Goal: Task Accomplishment & Management: Manage account settings

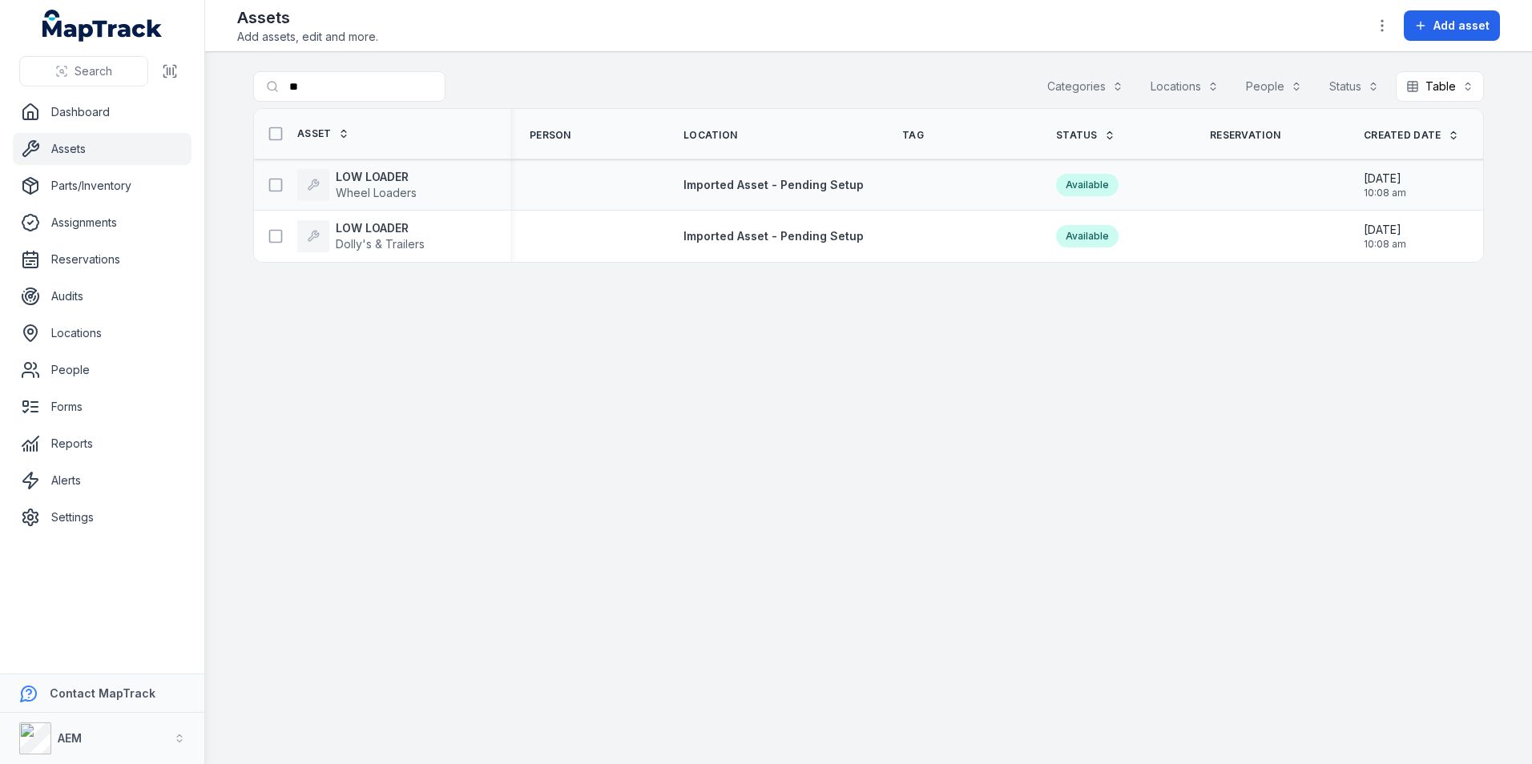
click at [385, 166] on div "LOW LOADER Wheel Loaders" at bounding box center [382, 185] width 256 height 45
click at [403, 225] on strong "LOW LOADER" at bounding box center [380, 228] width 89 height 16
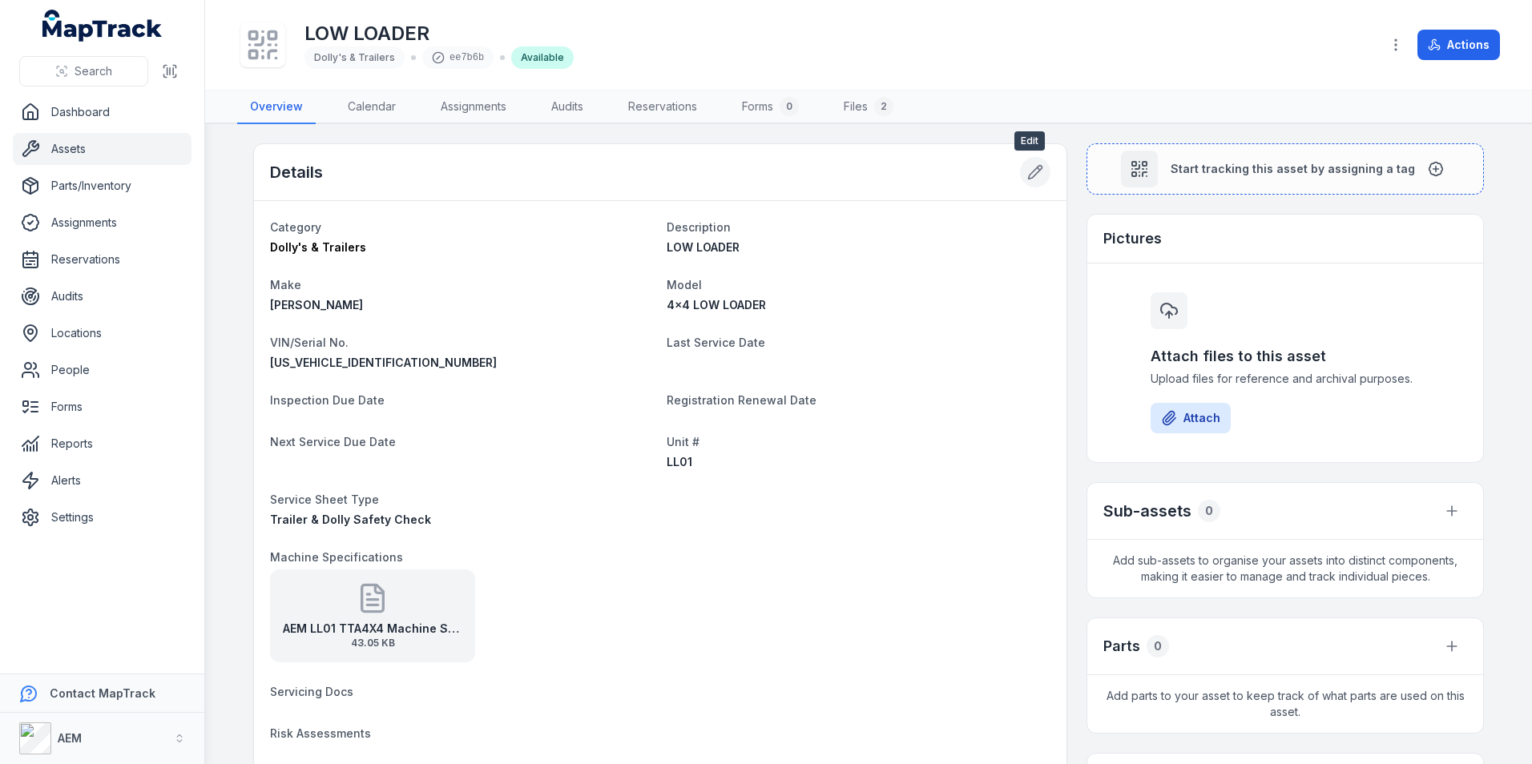
click at [1020, 171] on button at bounding box center [1035, 172] width 30 height 30
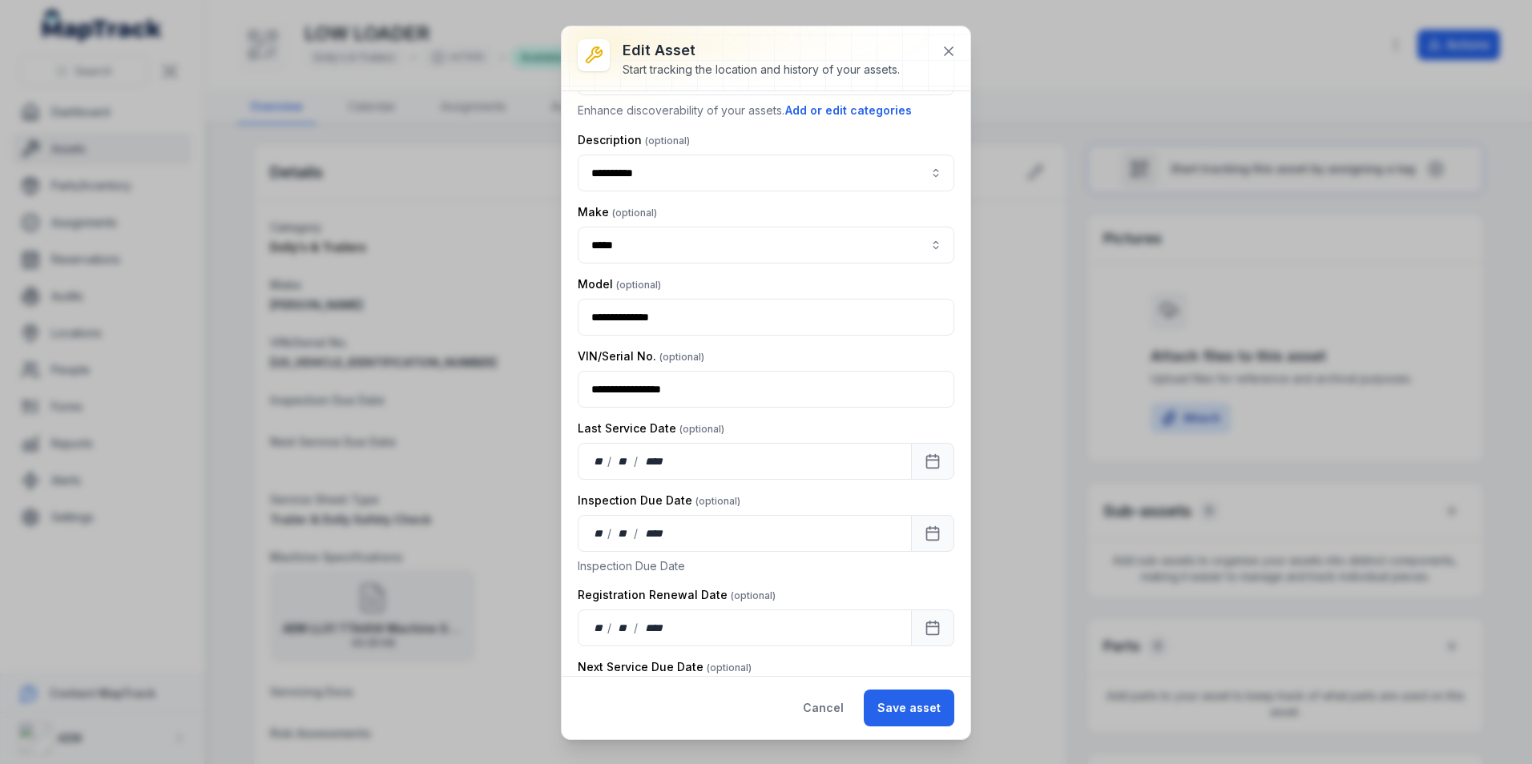
scroll to position [240, 0]
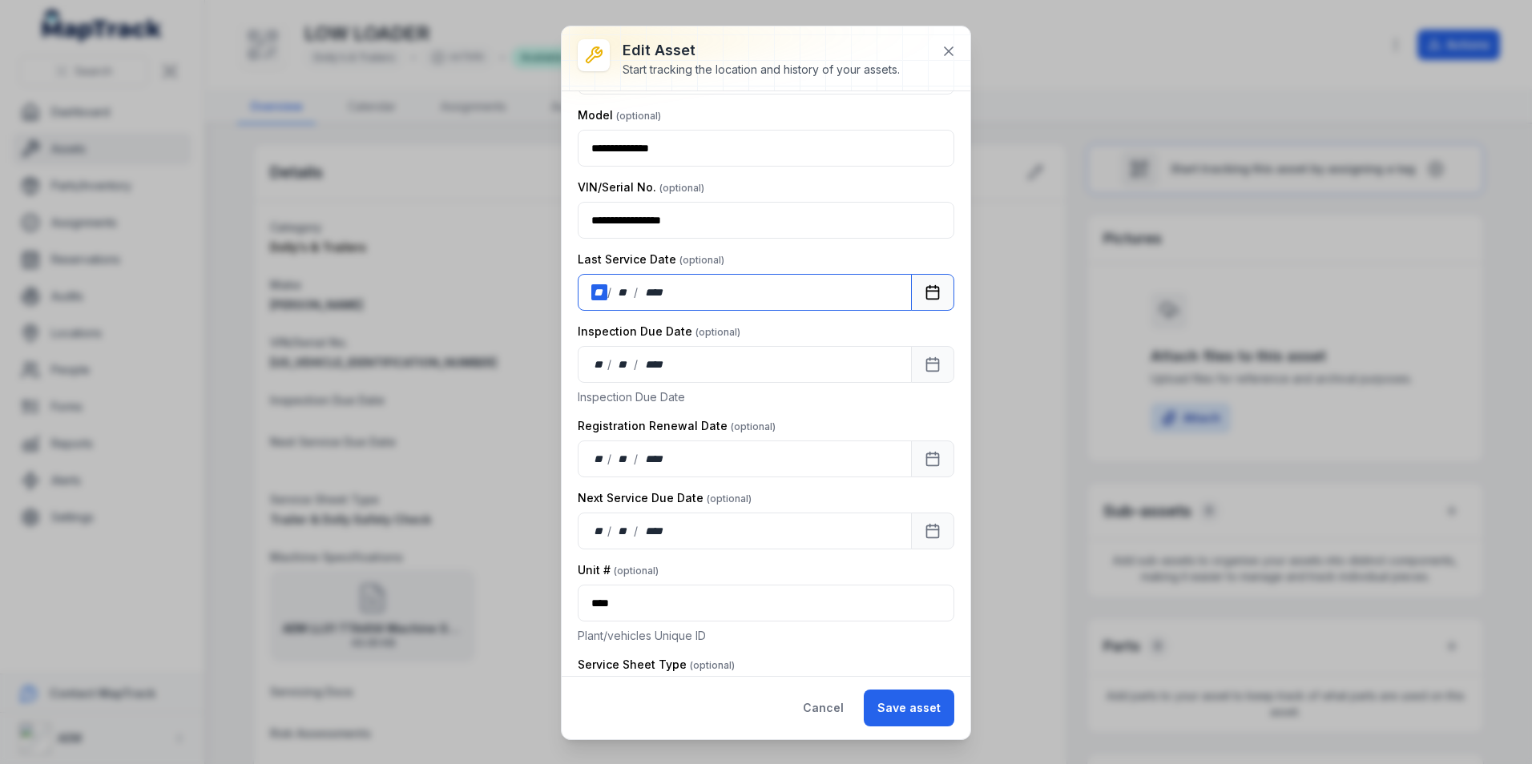
click at [601, 298] on div "**" at bounding box center [599, 292] width 16 height 16
click at [887, 715] on button "Save asset" at bounding box center [909, 708] width 91 height 37
